Goal: Information Seeking & Learning: Learn about a topic

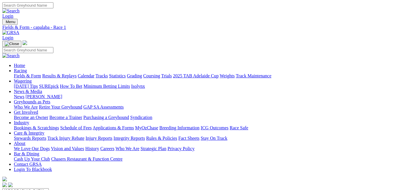
click at [49, 188] on select "South Australia New South Wales Northern Territory Queensland Tasmania Victoria…" at bounding box center [25, 190] width 46 height 5
click at [27, 188] on select "South Australia New South Wales Northern Territory Queensland Tasmania Victoria…" at bounding box center [25, 190] width 46 height 5
click at [49, 188] on select "South Australia New South Wales Northern Territory Queensland Tasmania Victoria…" at bounding box center [25, 190] width 46 height 5
click at [32, 73] on link "Fields & Form" at bounding box center [27, 75] width 27 height 5
click at [49, 188] on select "[GEOGRAPHIC_DATA] [GEOGRAPHIC_DATA] [GEOGRAPHIC_DATA] [GEOGRAPHIC_DATA] [GEOGRA…" at bounding box center [25, 190] width 46 height 5
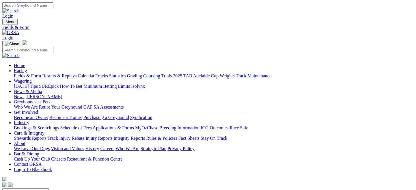
select select "QLD"
click at [27, 188] on select "[GEOGRAPHIC_DATA] [GEOGRAPHIC_DATA] [GEOGRAPHIC_DATA] [GEOGRAPHIC_DATA] [GEOGRA…" at bounding box center [25, 190] width 46 height 5
drag, startPoint x: 371, startPoint y: 5, endPoint x: 311, endPoint y: 57, distance: 79.8
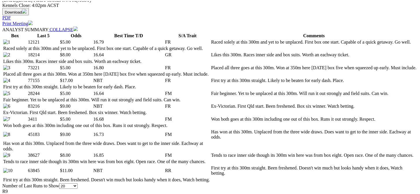
scroll to position [298, 0]
